Goal: Check status

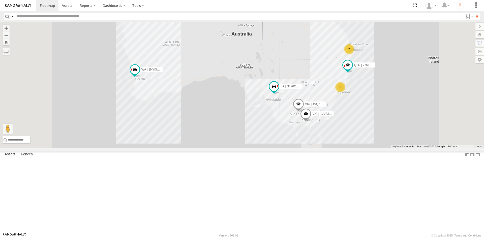
click at [0, 0] on div "SI Assets" at bounding box center [0, 0] width 0 height 0
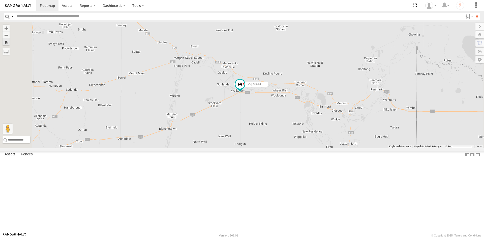
click at [0, 0] on span at bounding box center [0, 0] width 0 height 0
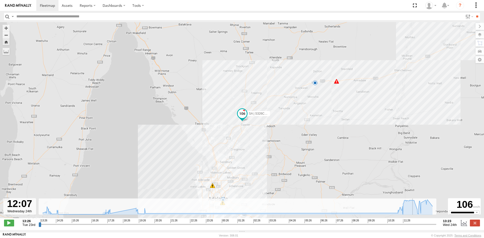
drag, startPoint x: 40, startPoint y: 227, endPoint x: 413, endPoint y: 237, distance: 373.4
type input "**********"
click at [413, 227] on input "range" at bounding box center [237, 224] width 397 height 5
click at [336, 84] on span at bounding box center [336, 81] width 5 height 5
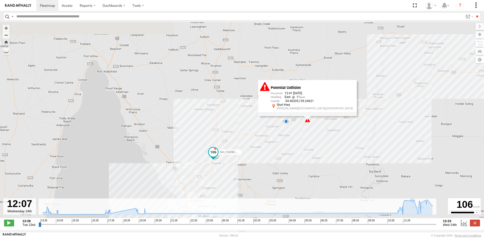
drag, startPoint x: 340, startPoint y: 93, endPoint x: 308, endPoint y: 135, distance: 52.0
click at [308, 135] on div "SA | S326COA | [PERSON_NAME] 11:33 Wed 12:32 Wed 12:39 Wed 12:41 Wed 7 5 Potent…" at bounding box center [242, 122] width 484 height 201
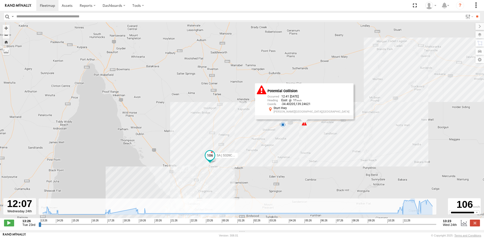
click at [283, 126] on span at bounding box center [282, 124] width 5 height 5
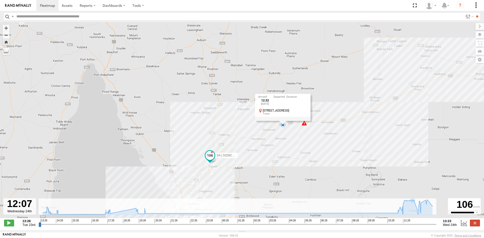
click at [302, 134] on div "SA | S326COA | [PERSON_NAME] 11:33 Wed 12:32 Wed 12:39 Wed 12:41 Wed 7 5 12:32 …" at bounding box center [242, 122] width 484 height 201
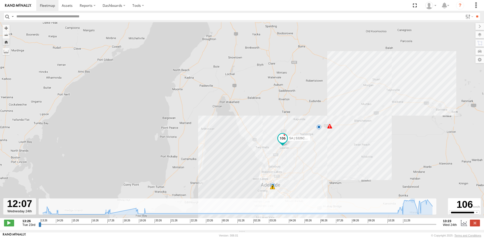
drag, startPoint x: 397, startPoint y: 118, endPoint x: 336, endPoint y: 147, distance: 67.1
click at [336, 147] on div "SA | S326COA | [PERSON_NAME] 12:32 Wed 12:39 Wed 12:41 Wed 7 6" at bounding box center [242, 122] width 484 height 201
